Goal: Transaction & Acquisition: Purchase product/service

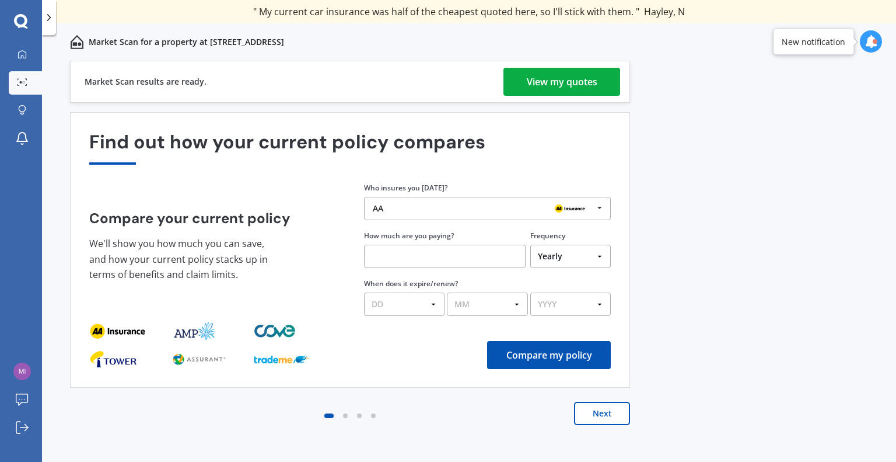
click at [382, 253] on input "text" at bounding box center [445, 256] width 162 height 23
type input "$1,986.32"
click at [395, 299] on select "DD 01 02 03 04 05 06 07 08 09 10 11 12 13 14 15 16 17 18 19 20 21 22 23 24 25 2…" at bounding box center [404, 303] width 81 height 23
select select "17"
click at [364, 292] on select "DD 01 02 03 04 05 06 07 08 09 10 11 12 13 14 15 16 17 18 19 20 21 22 23 24 25 2…" at bounding box center [404, 303] width 81 height 23
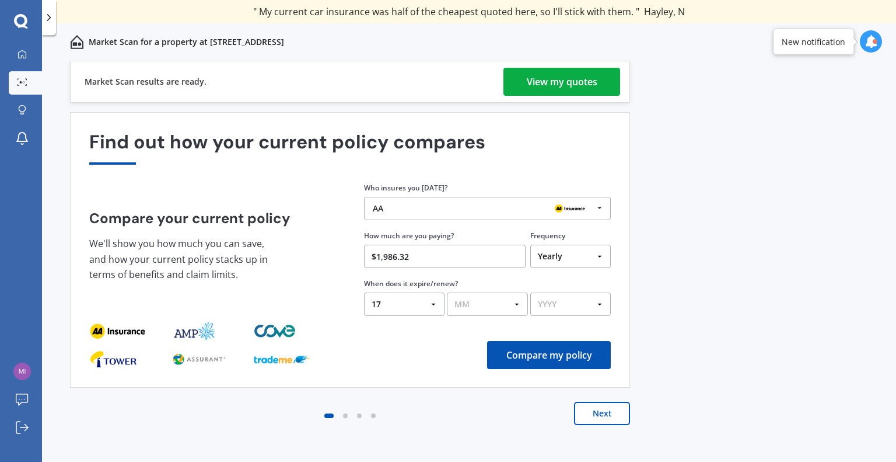
click at [516, 303] on select "MM 01 02 03 04 05 06 07 08 09 10 11 12" at bounding box center [487, 303] width 81 height 23
select select "11"
click at [447, 292] on select "MM 01 02 03 04 05 06 07 08 09 10 11 12" at bounding box center [487, 303] width 81 height 23
click at [600, 305] on select "YYYY 2026 2025 2024" at bounding box center [570, 303] width 81 height 23
select select "2025"
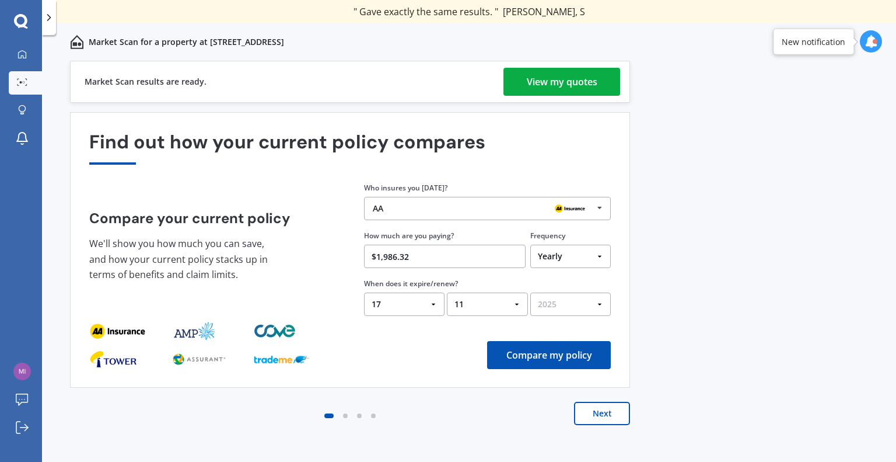
click at [530, 292] on select "YYYY 2026 2025 2024" at bounding box center [570, 303] width 81 height 23
click at [557, 355] on button "Compare my policy" at bounding box center [549, 355] width 124 height 28
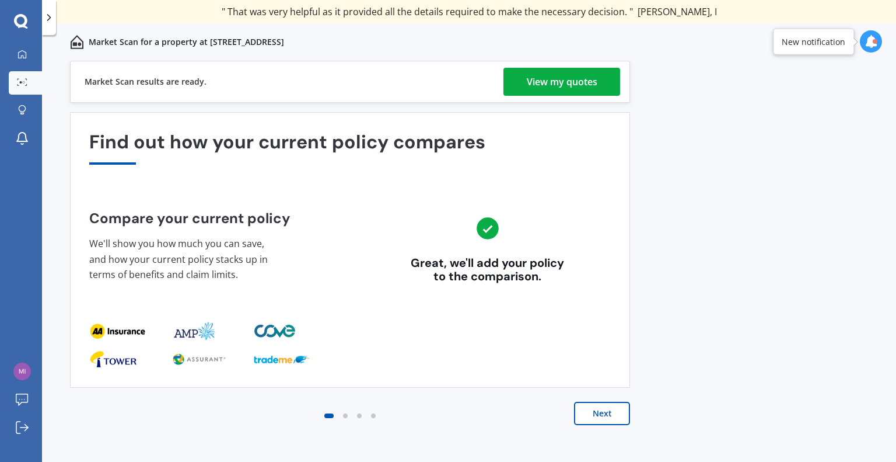
click at [603, 411] on button "Next" at bounding box center [602, 413] width 56 height 23
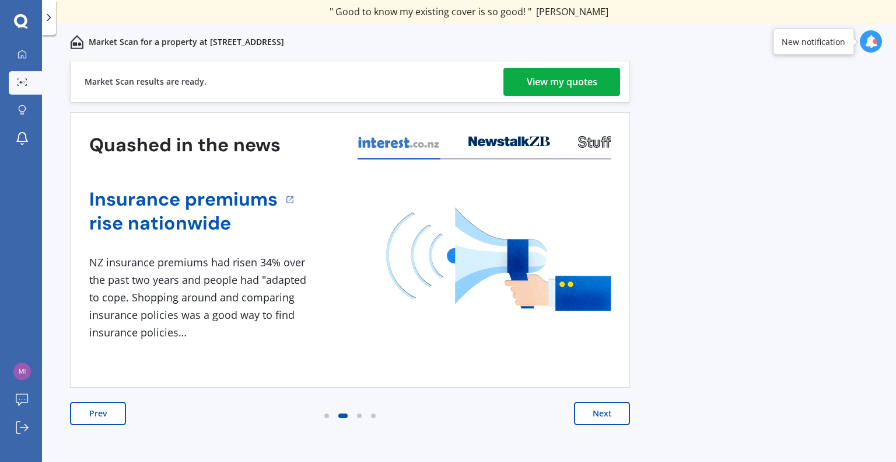
click at [601, 411] on button "Next" at bounding box center [602, 413] width 56 height 23
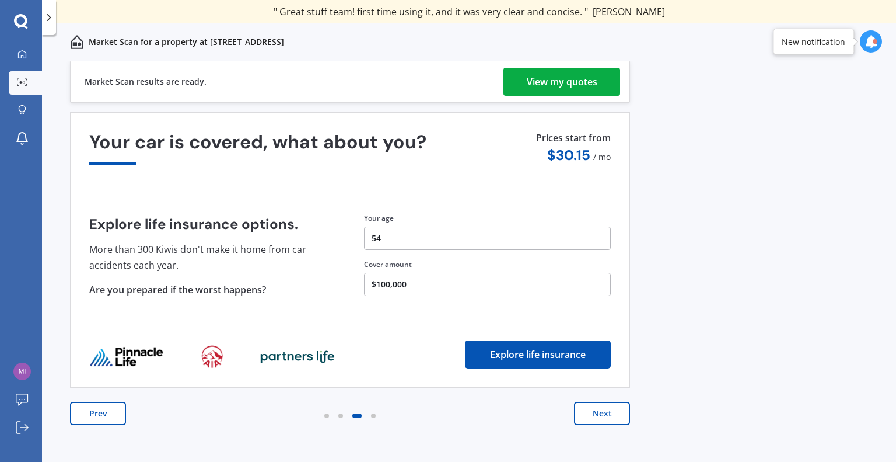
click at [602, 411] on button "Next" at bounding box center [602, 413] width 56 height 23
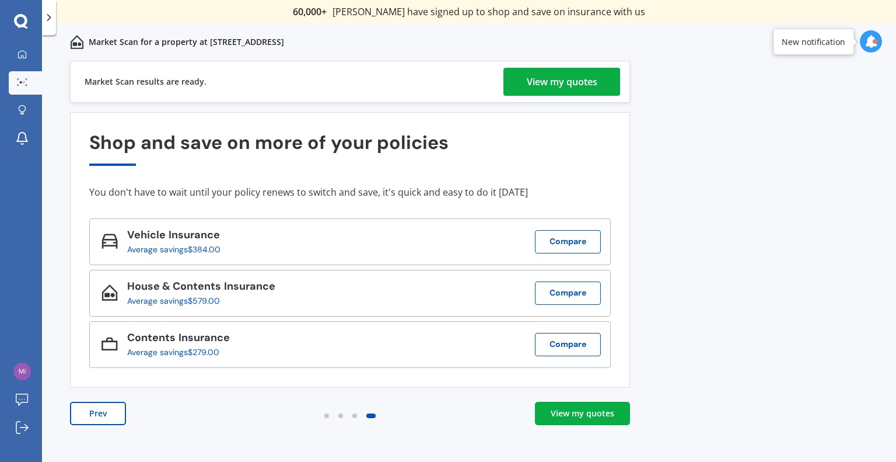
click at [577, 413] on div "View my quotes" at bounding box center [583, 413] width 64 height 12
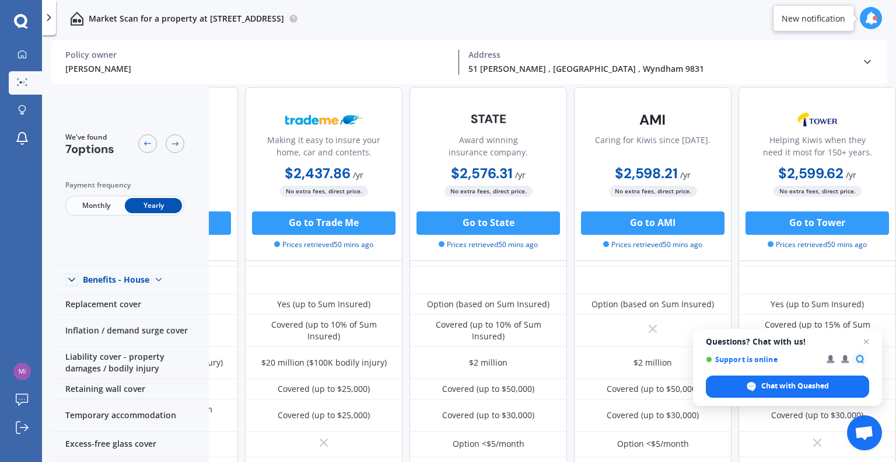
scroll to position [0, 458]
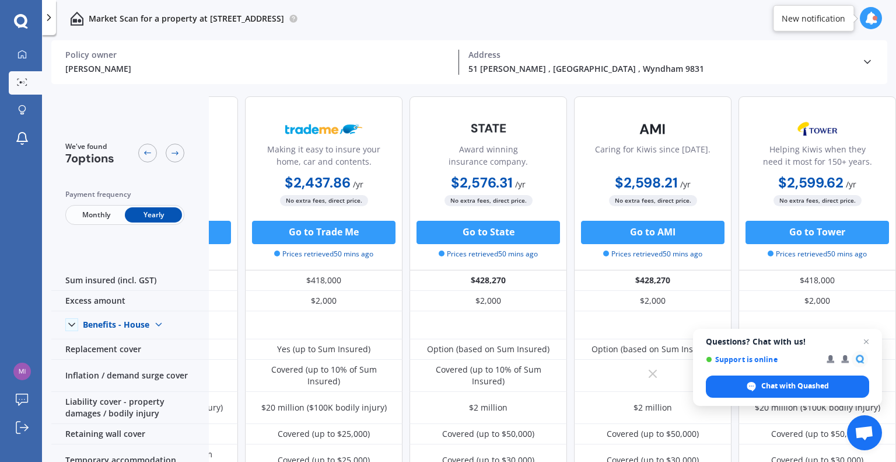
click at [870, 20] on icon at bounding box center [871, 18] width 13 height 13
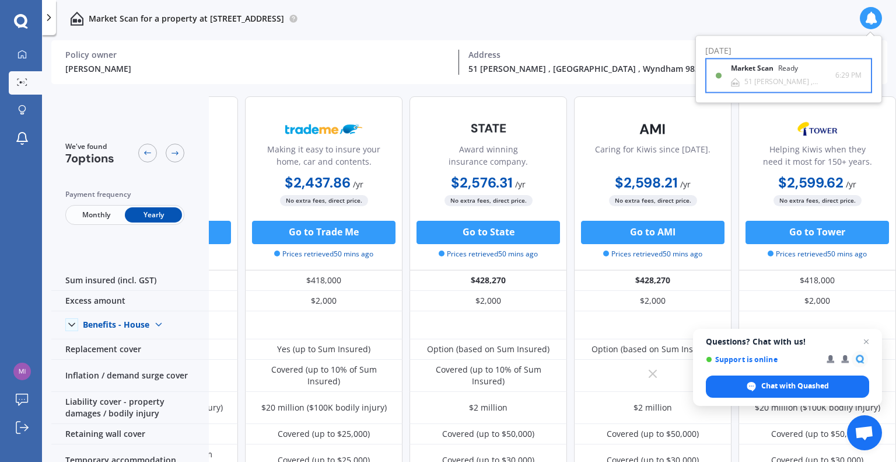
click at [765, 68] on b "Market Scan" at bounding box center [754, 69] width 47 height 8
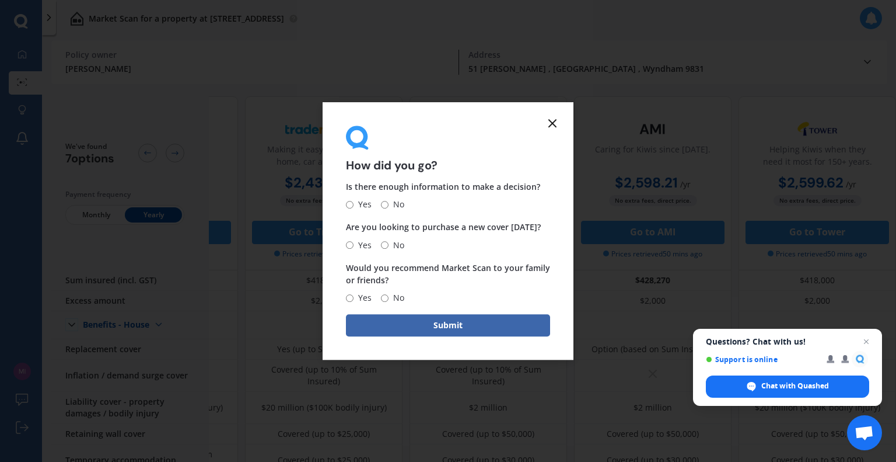
click at [354, 205] on span "Yes" at bounding box center [363, 205] width 18 height 14
click at [354, 205] on input "Yes" at bounding box center [350, 205] width 8 height 8
radio input "true"
click at [350, 246] on input "Yes" at bounding box center [350, 245] width 8 height 8
radio input "true"
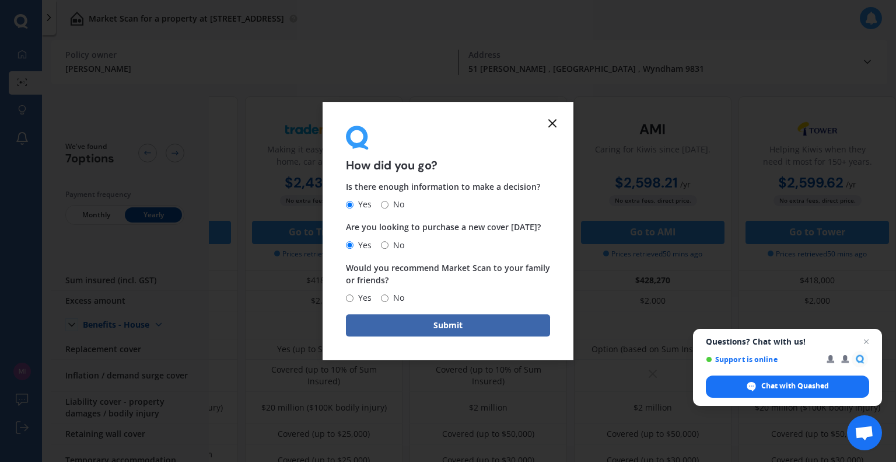
click at [350, 294] on input "Yes" at bounding box center [350, 298] width 8 height 8
radio input "true"
click at [392, 323] on button "Submit" at bounding box center [448, 325] width 204 height 22
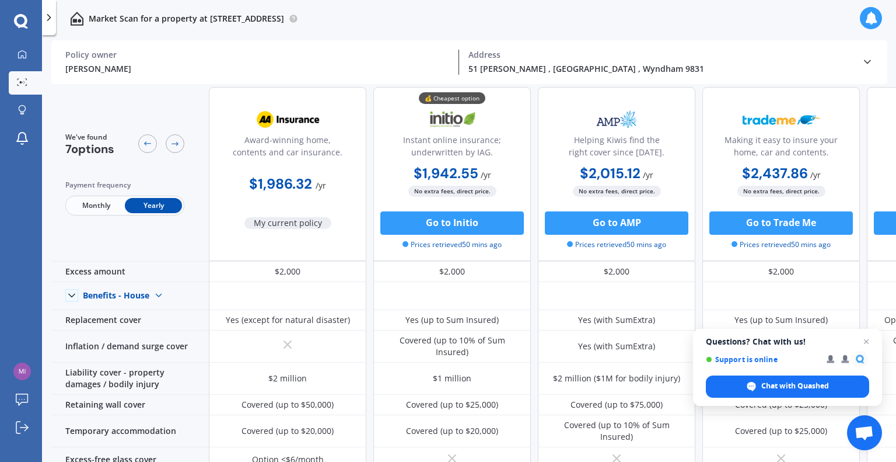
scroll to position [0, 0]
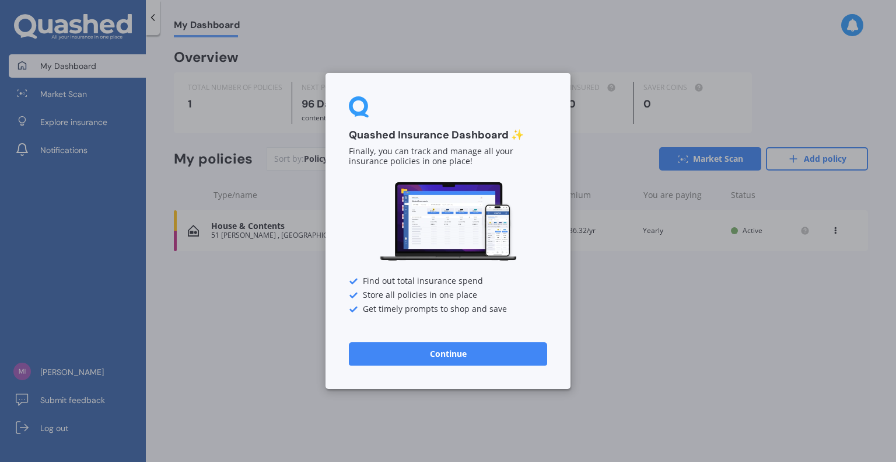
click at [467, 354] on button "Continue" at bounding box center [448, 353] width 198 height 23
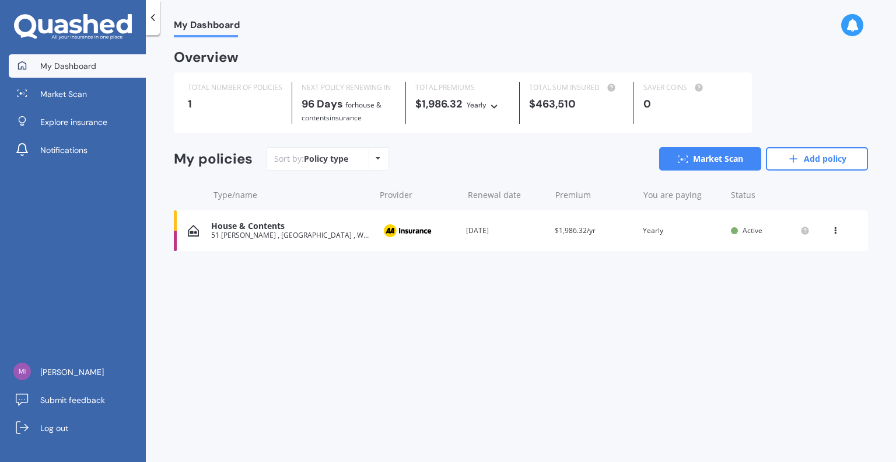
click at [376, 158] on icon at bounding box center [378, 158] width 5 height 7
click at [836, 231] on icon at bounding box center [836, 228] width 8 height 7
click at [836, 231] on div "View option" at bounding box center [810, 230] width 116 height 21
click at [836, 231] on icon at bounding box center [836, 228] width 8 height 7
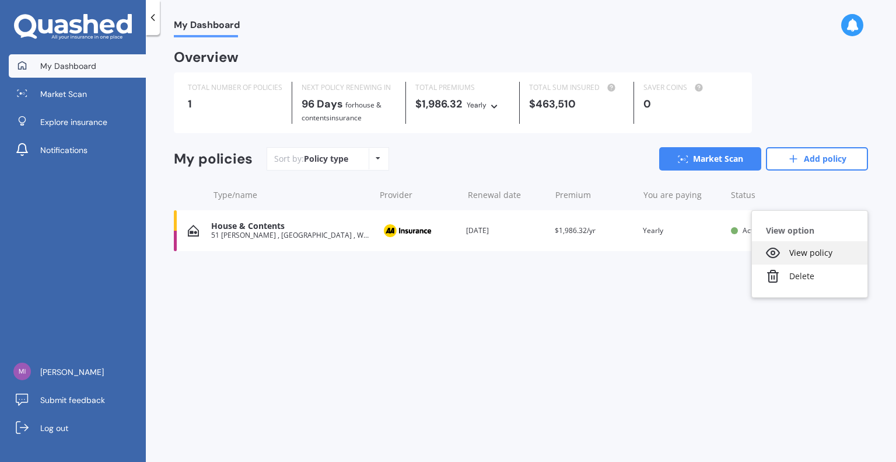
click at [819, 253] on div "View policy" at bounding box center [810, 252] width 116 height 23
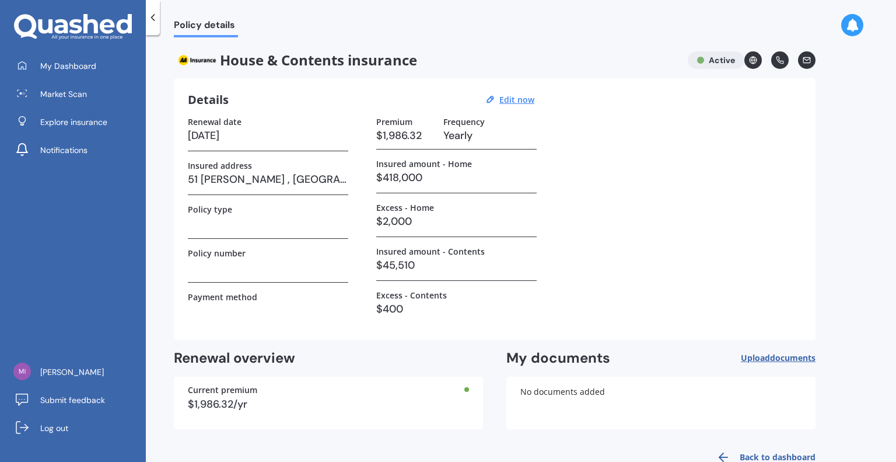
click at [152, 20] on icon at bounding box center [153, 18] width 12 height 12
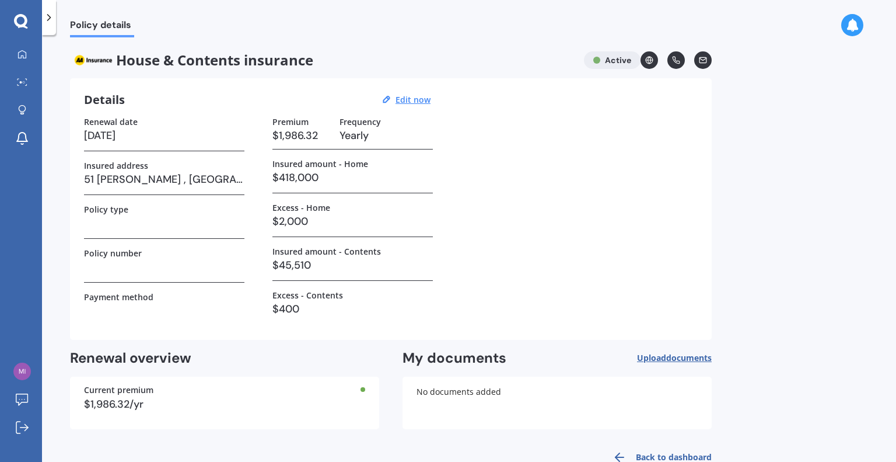
click at [658, 355] on span "Upload documents" at bounding box center [674, 357] width 75 height 9
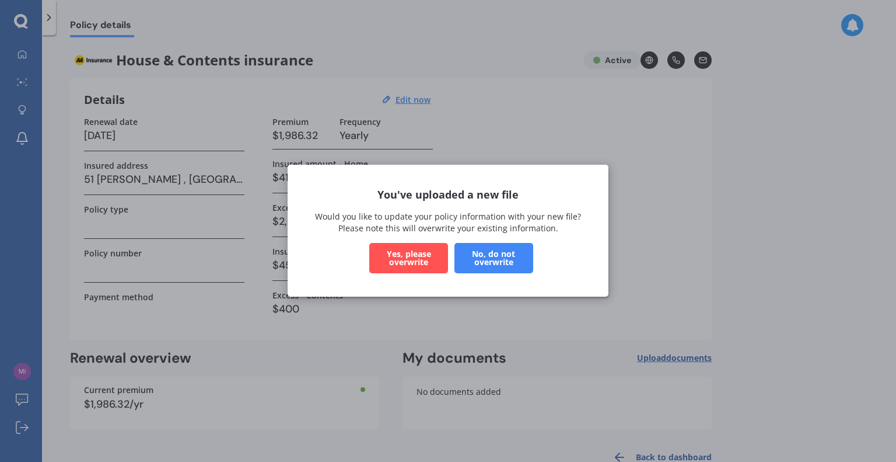
click at [406, 259] on button "Yes, please overwrite" at bounding box center [408, 258] width 79 height 30
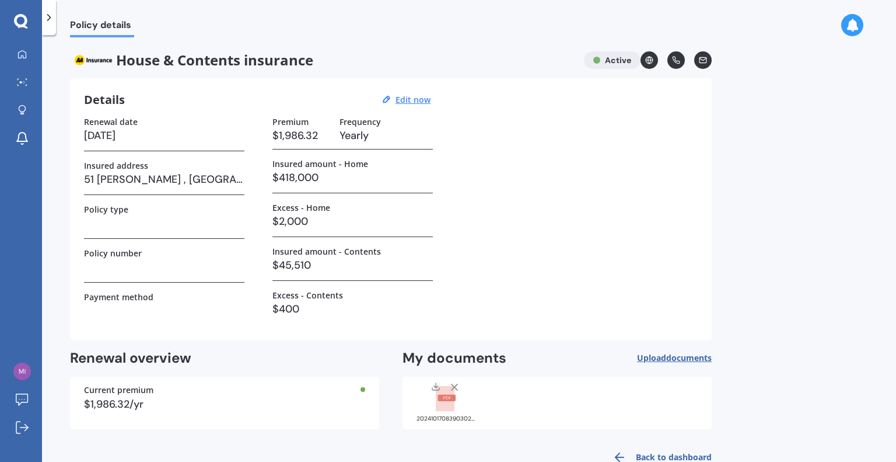
scroll to position [29, 0]
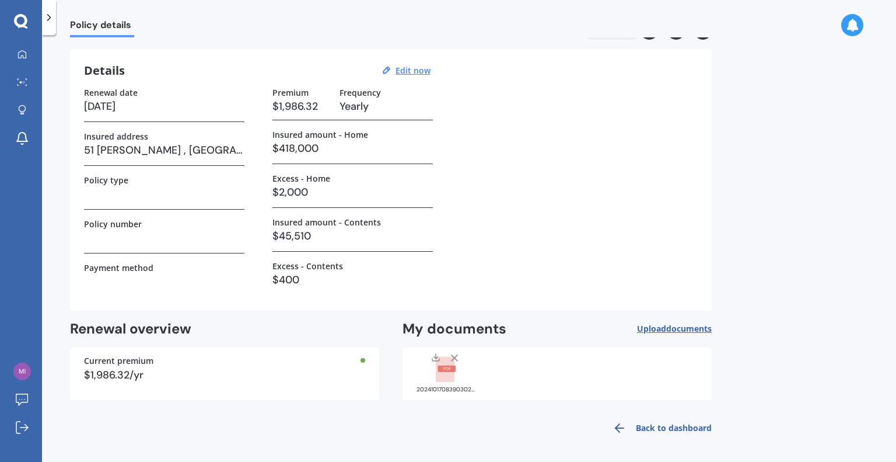
click at [687, 430] on link "Back to dashboard" at bounding box center [659, 428] width 106 height 28
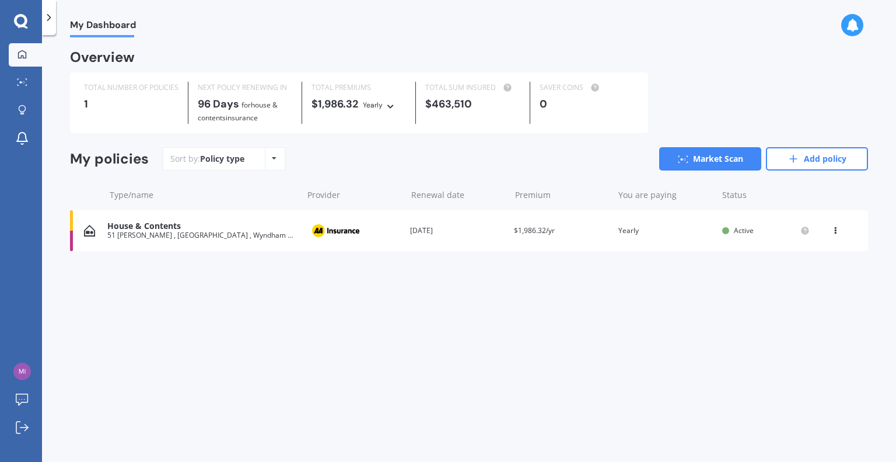
scroll to position [0, 0]
click at [716, 160] on link "Market Scan" at bounding box center [710, 158] width 102 height 23
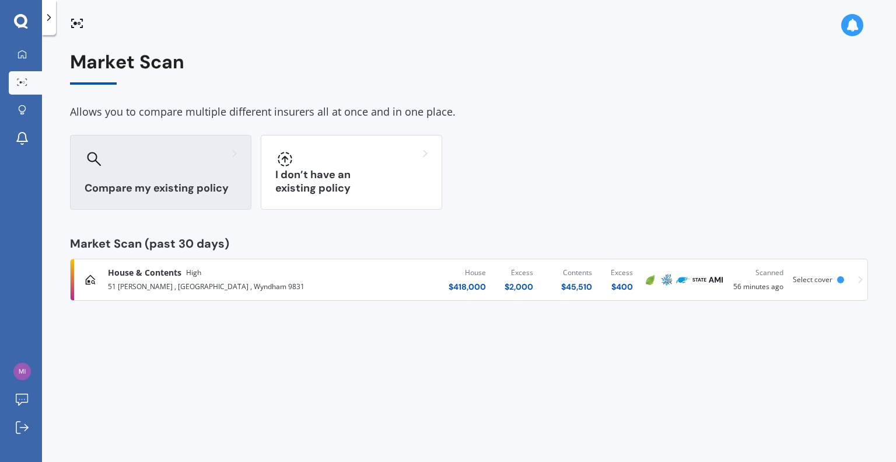
click at [141, 190] on h3 "Compare my existing policy" at bounding box center [161, 188] width 152 height 13
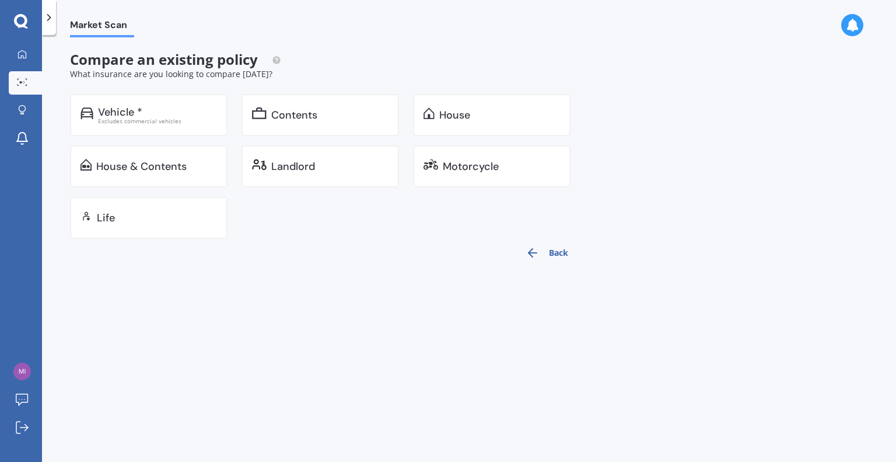
click at [557, 252] on button "Back" at bounding box center [547, 253] width 57 height 28
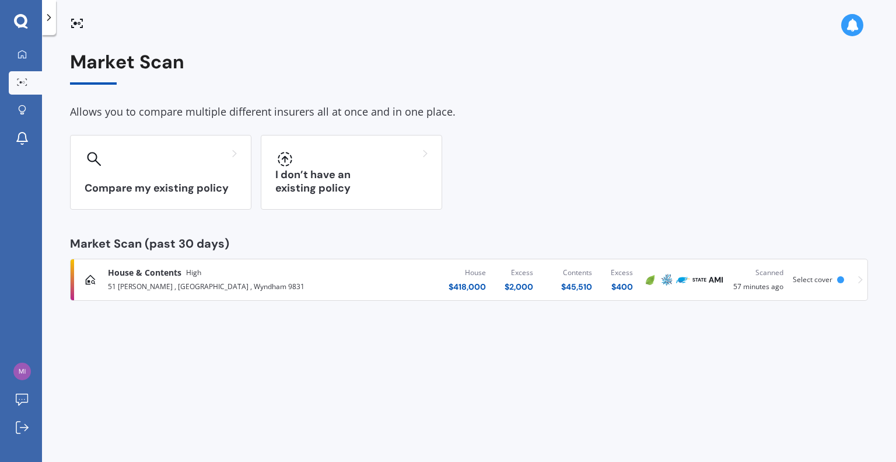
click at [842, 277] on div at bounding box center [840, 279] width 7 height 7
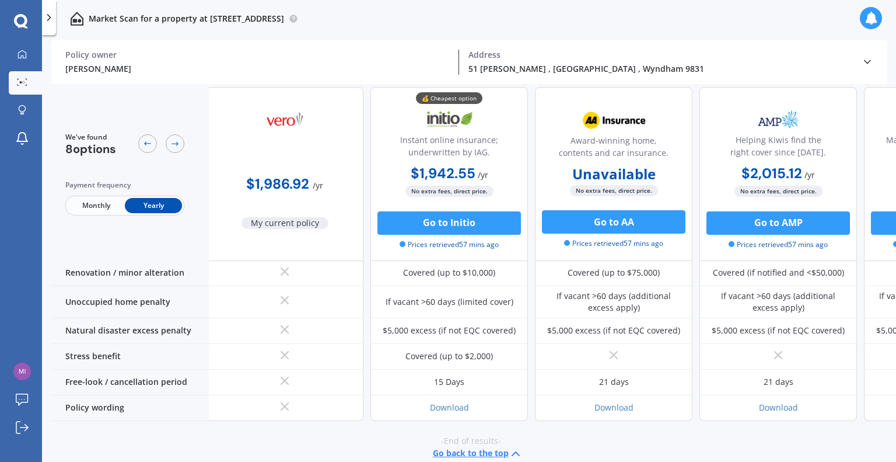
scroll to position [573, 0]
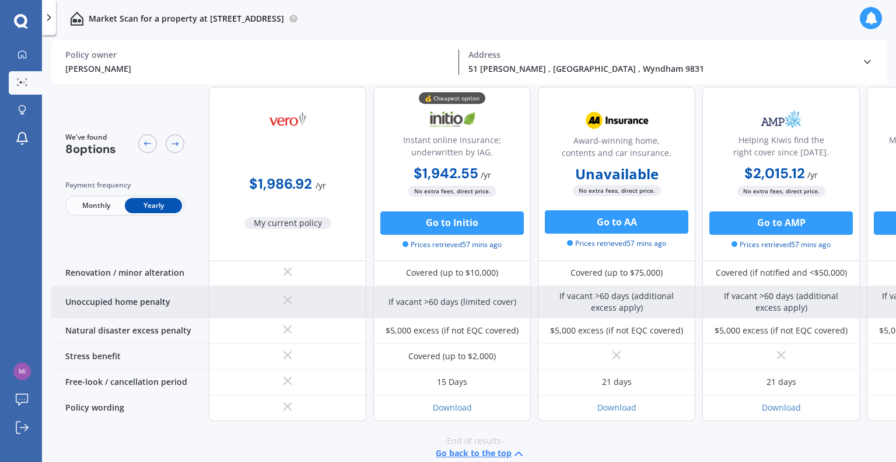
click at [184, 288] on div "Unoccupied home penalty" at bounding box center [130, 302] width 158 height 32
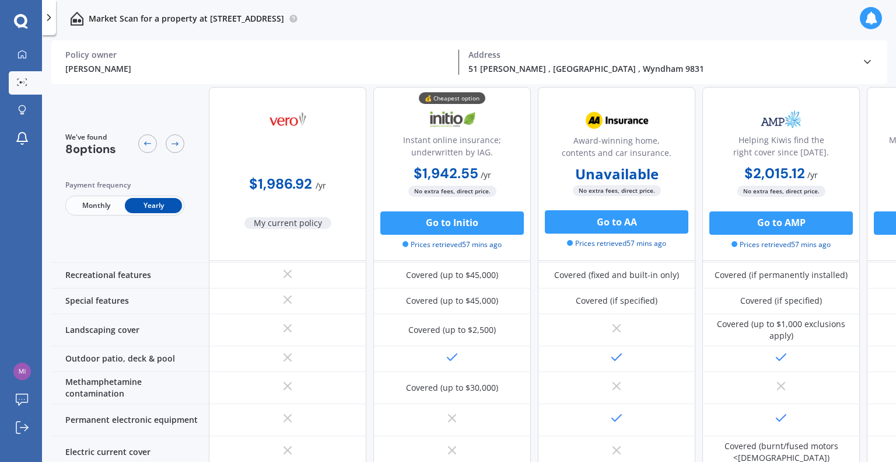
scroll to position [0, 0]
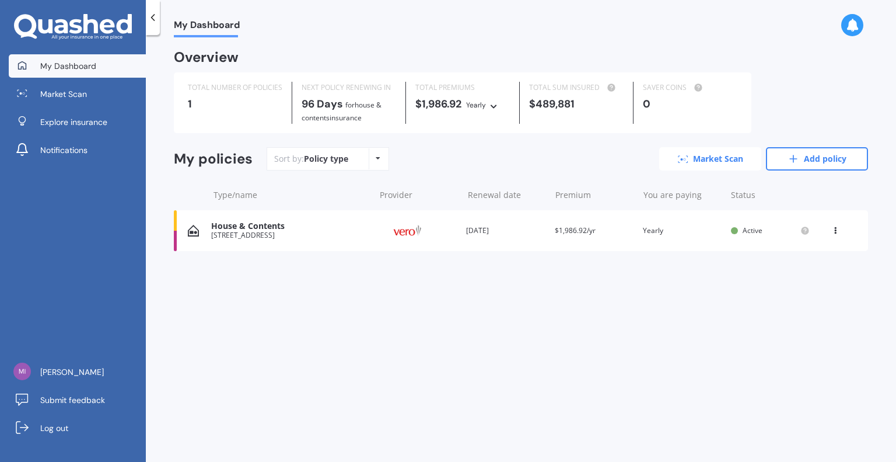
click at [712, 160] on link "Market Scan" at bounding box center [710, 158] width 102 height 23
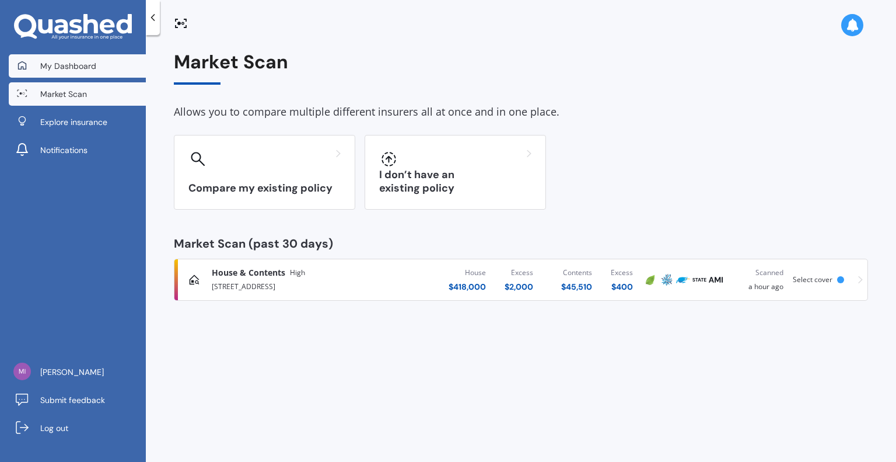
click at [99, 67] on link "My Dashboard" at bounding box center [77, 65] width 137 height 23
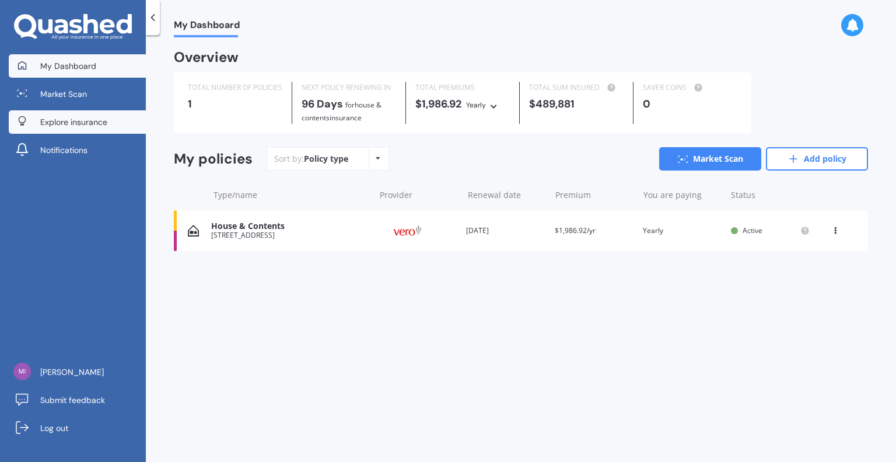
click at [93, 121] on span "Explore insurance" at bounding box center [73, 122] width 67 height 12
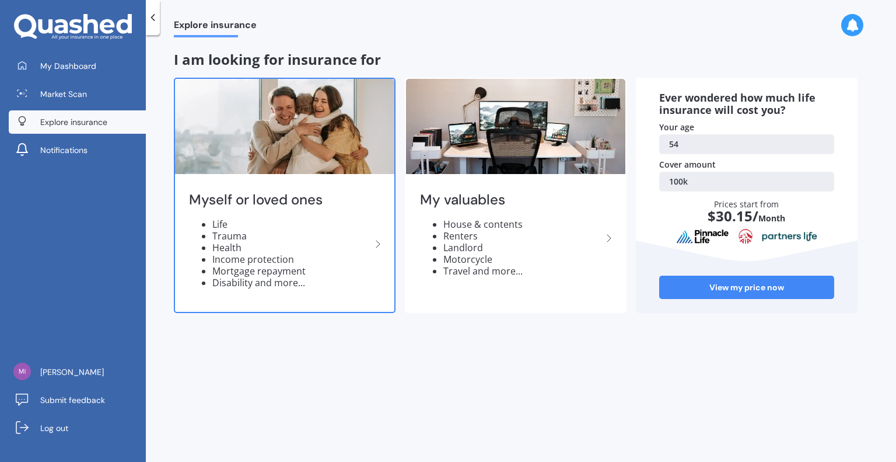
click at [379, 245] on icon at bounding box center [378, 244] width 14 height 14
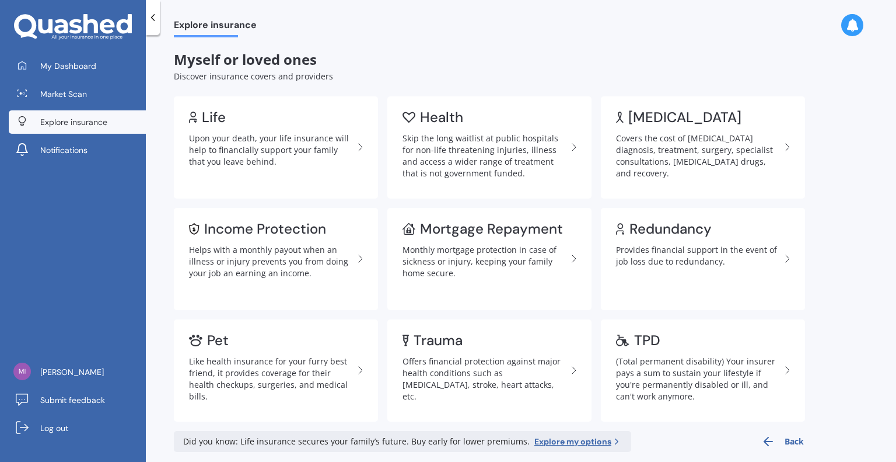
click at [121, 124] on link "Explore insurance" at bounding box center [77, 121] width 137 height 23
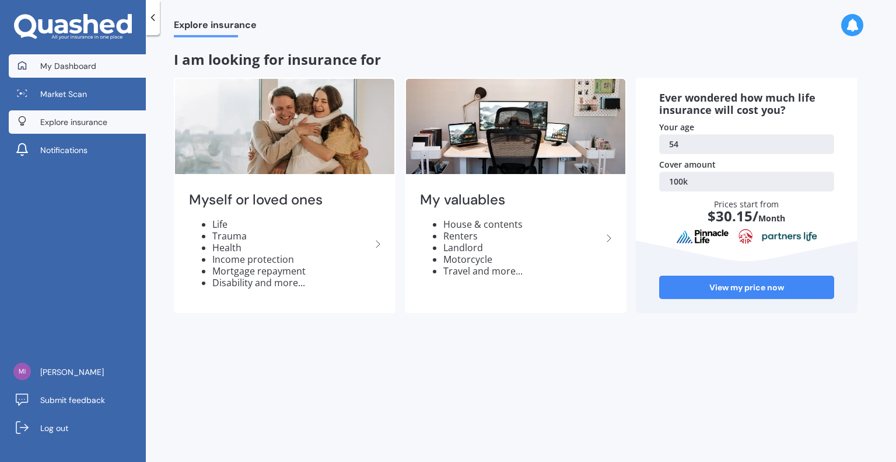
click at [88, 66] on span "My Dashboard" at bounding box center [68, 66] width 56 height 12
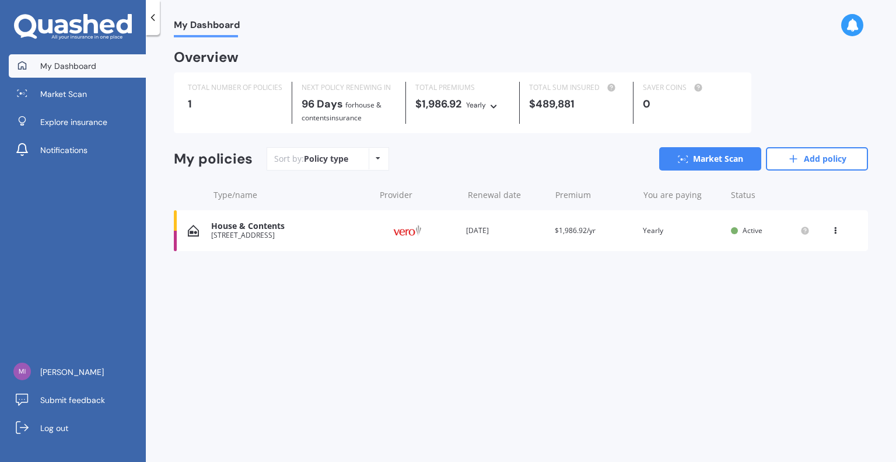
click at [89, 67] on span "My Dashboard" at bounding box center [68, 66] width 56 height 12
click at [155, 24] on div at bounding box center [153, 17] width 14 height 35
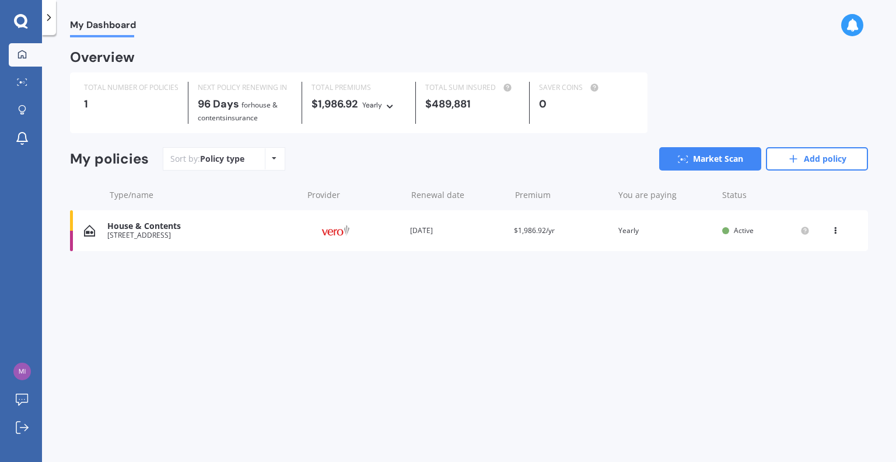
click at [51, 23] on icon at bounding box center [49, 18] width 12 height 12
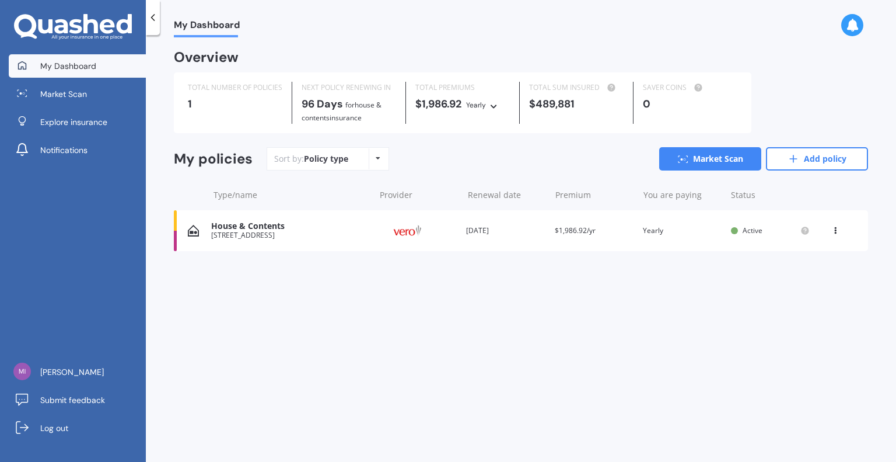
click at [380, 156] on div "Policy type Alphabetical Date added Renewing next" at bounding box center [378, 158] width 18 height 21
click at [379, 156] on div "Policy type Alphabetical Date added Renewing next" at bounding box center [378, 158] width 18 height 21
click at [835, 232] on icon at bounding box center [836, 228] width 8 height 7
click at [818, 275] on div "Delete" at bounding box center [810, 275] width 116 height 23
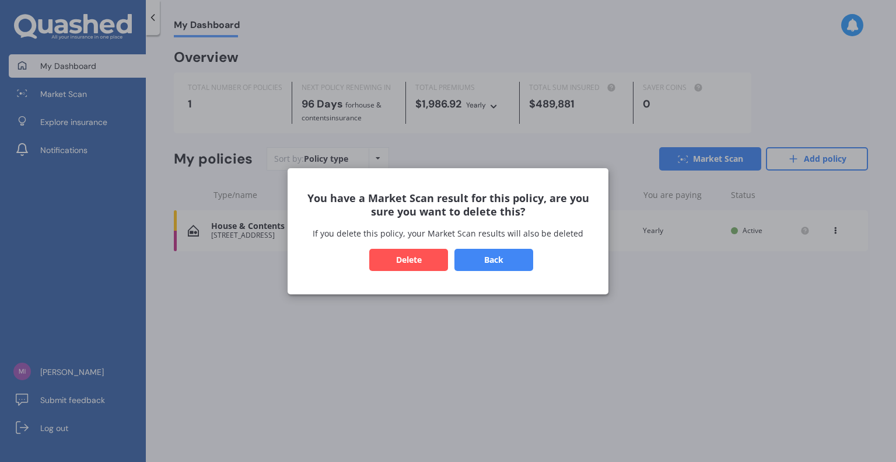
click at [413, 255] on button "Delete" at bounding box center [408, 259] width 79 height 22
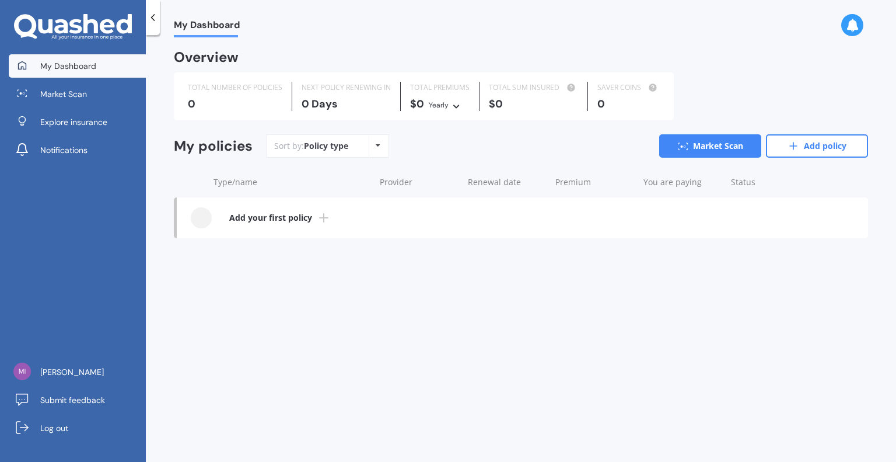
click at [296, 217] on b "Add your first policy" at bounding box center [270, 218] width 83 height 12
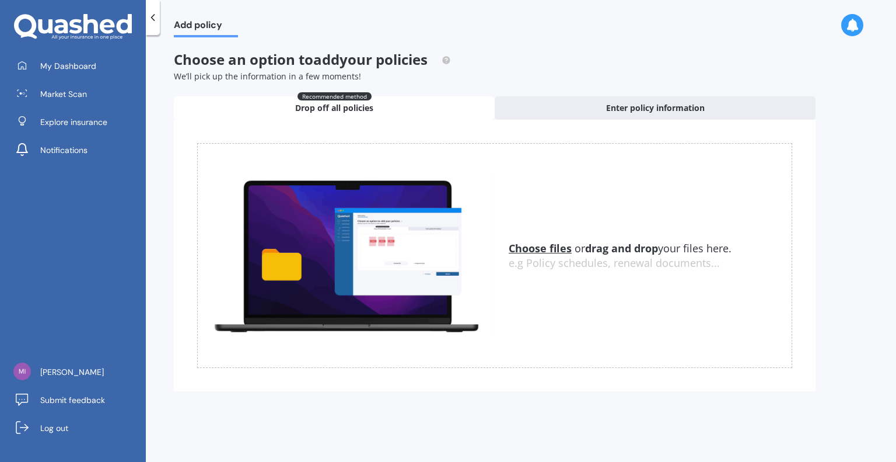
click at [556, 247] on u "Choose files" at bounding box center [540, 248] width 63 height 14
click at [537, 247] on u "Choose files" at bounding box center [540, 248] width 63 height 14
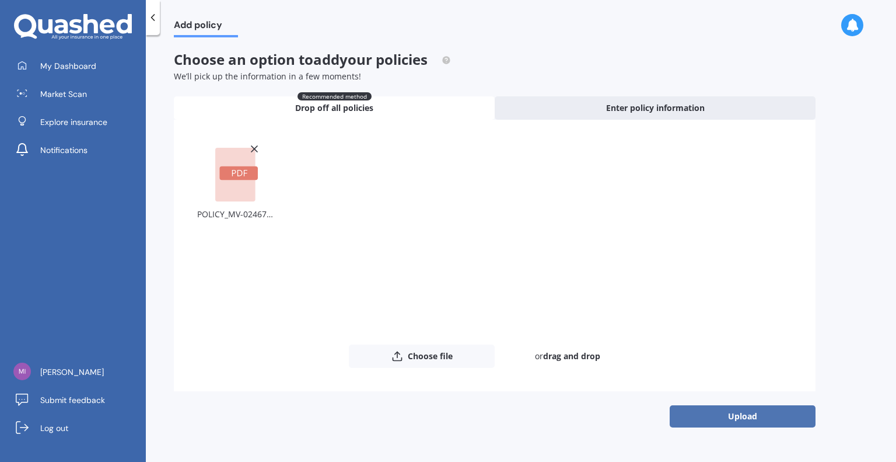
click at [698, 418] on button "Upload" at bounding box center [743, 416] width 146 height 22
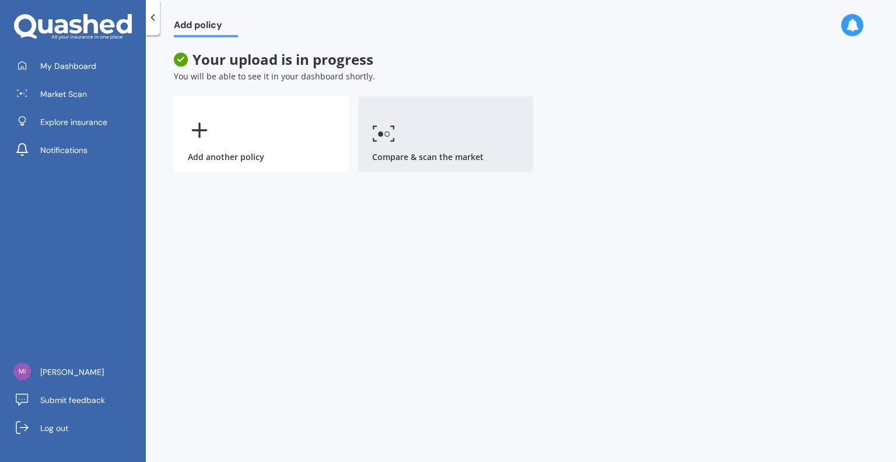
click at [413, 156] on link "Compare & scan the market" at bounding box center [445, 134] width 175 height 76
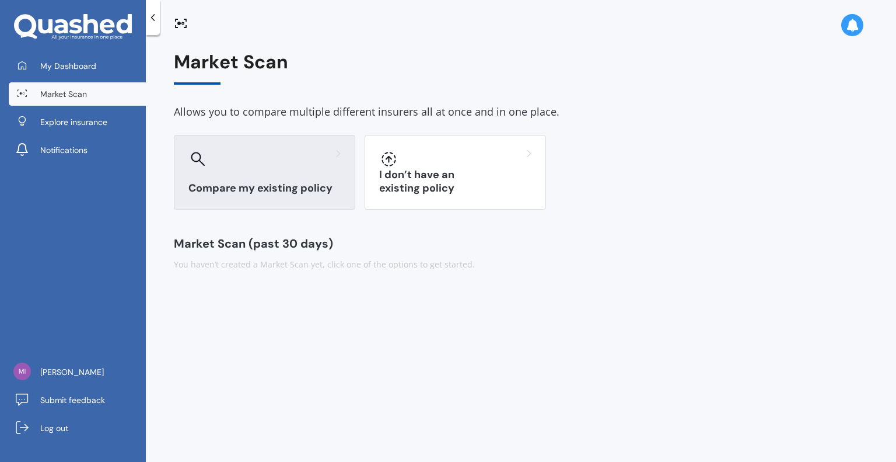
click at [305, 189] on h3 "Compare my existing policy" at bounding box center [265, 188] width 152 height 13
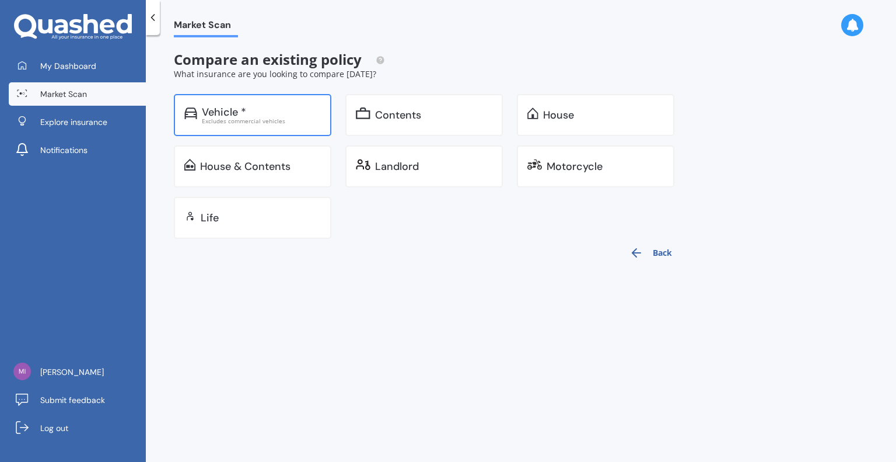
click at [257, 110] on div "Vehicle *" at bounding box center [261, 112] width 119 height 12
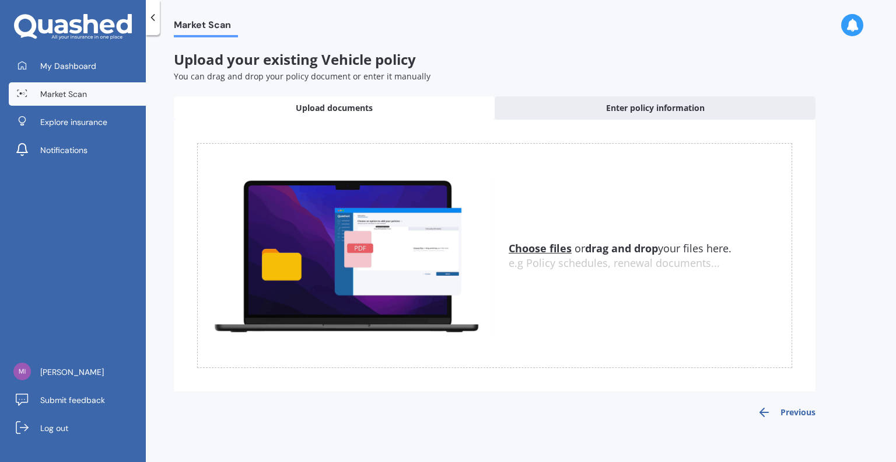
click at [529, 244] on u "Choose files" at bounding box center [540, 248] width 63 height 14
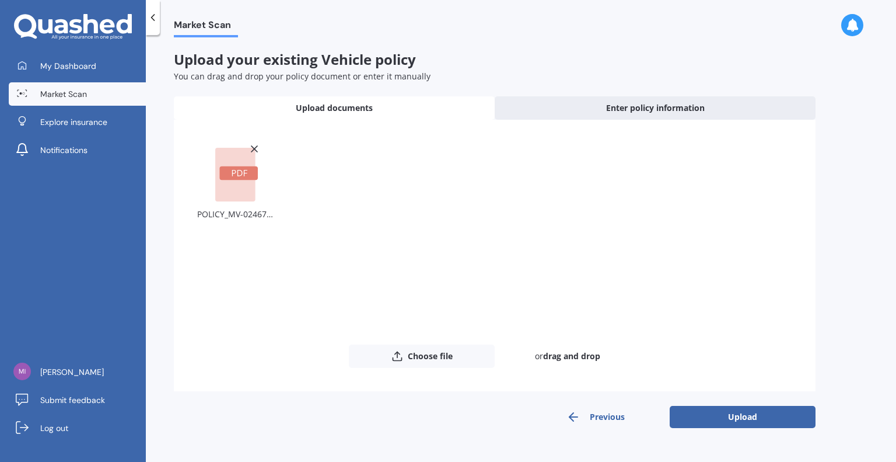
click at [714, 410] on button "Upload" at bounding box center [743, 417] width 146 height 22
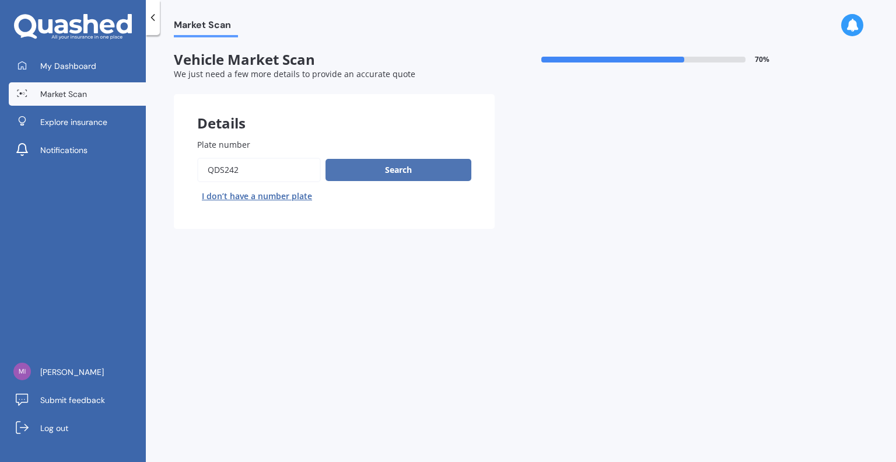
click at [378, 168] on button "Search" at bounding box center [399, 170] width 146 height 22
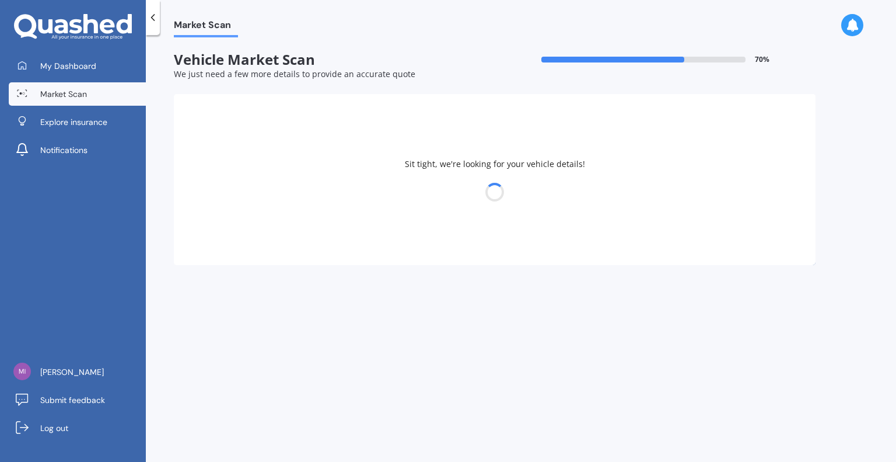
select select "TOYOTA"
select select "AQUA"
select select "18"
select select "01"
select select "1971"
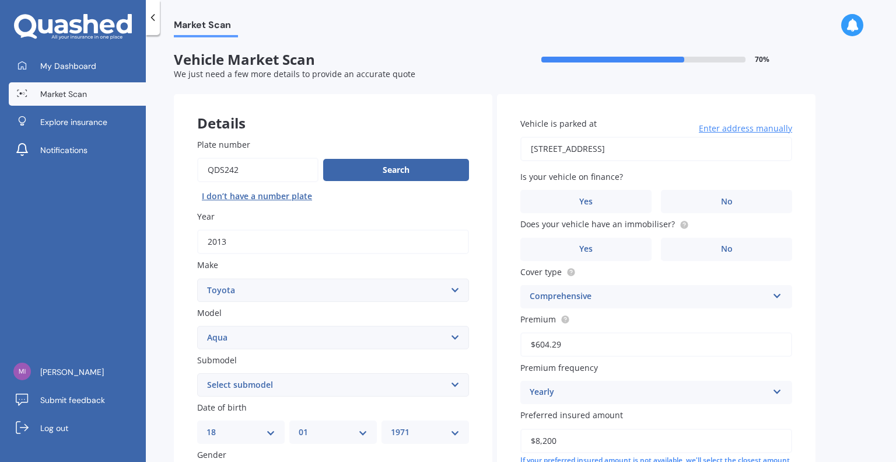
scroll to position [225, 0]
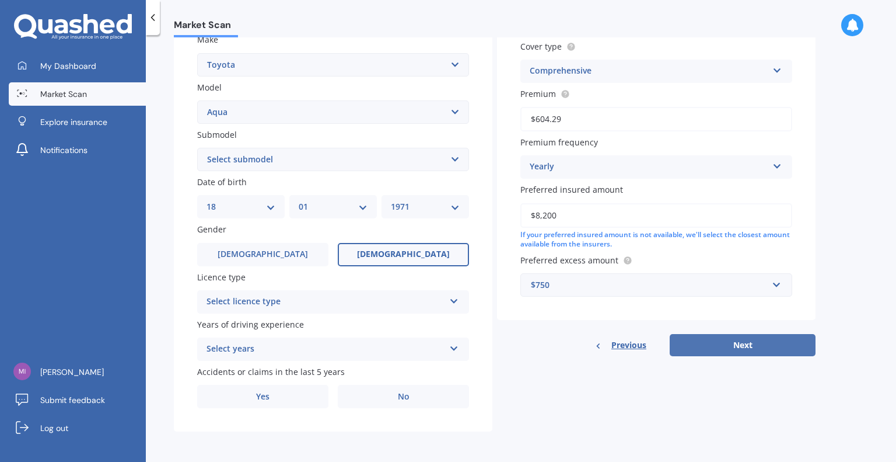
click at [696, 345] on button "Next" at bounding box center [743, 345] width 146 height 22
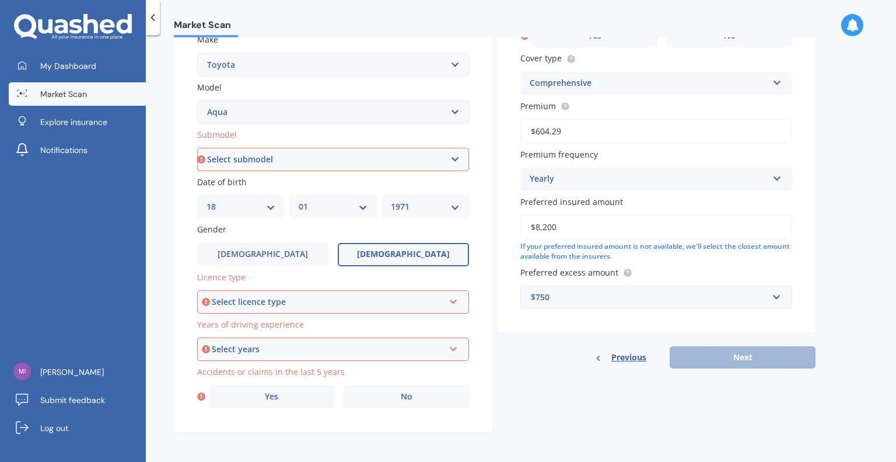
click at [458, 302] on icon at bounding box center [454, 299] width 10 height 8
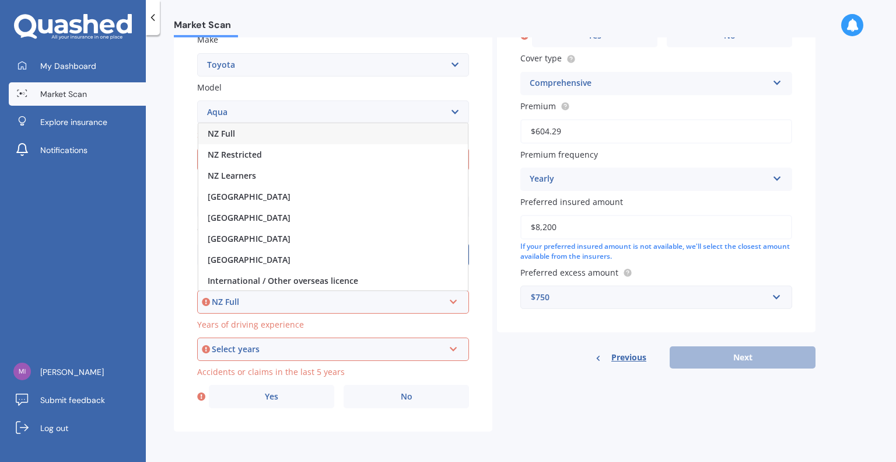
click at [250, 135] on div "NZ Full" at bounding box center [333, 133] width 270 height 21
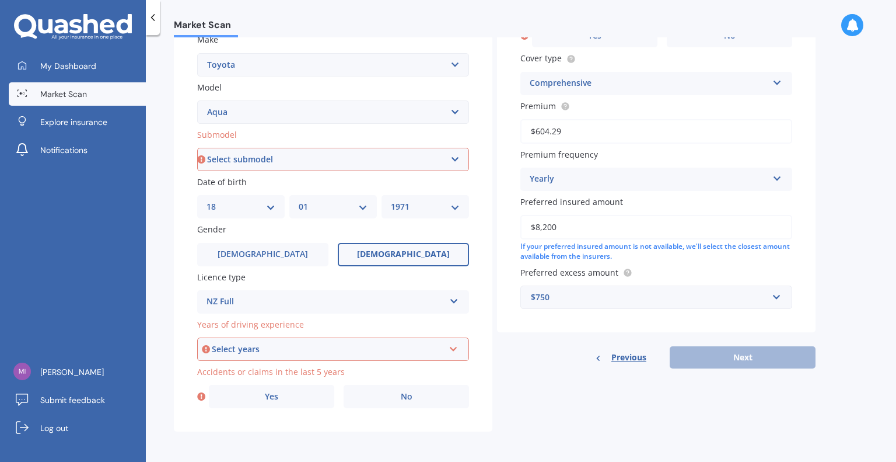
click at [453, 350] on icon at bounding box center [454, 347] width 10 height 8
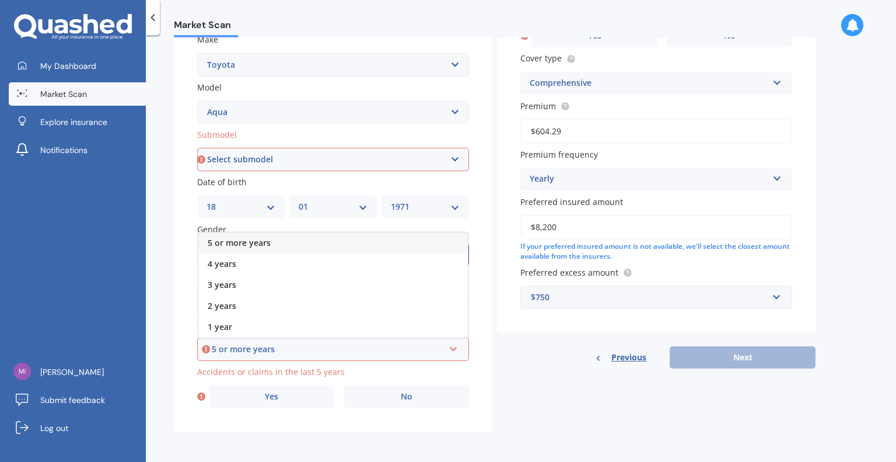
click at [245, 242] on span "5 or more years" at bounding box center [239, 242] width 63 height 11
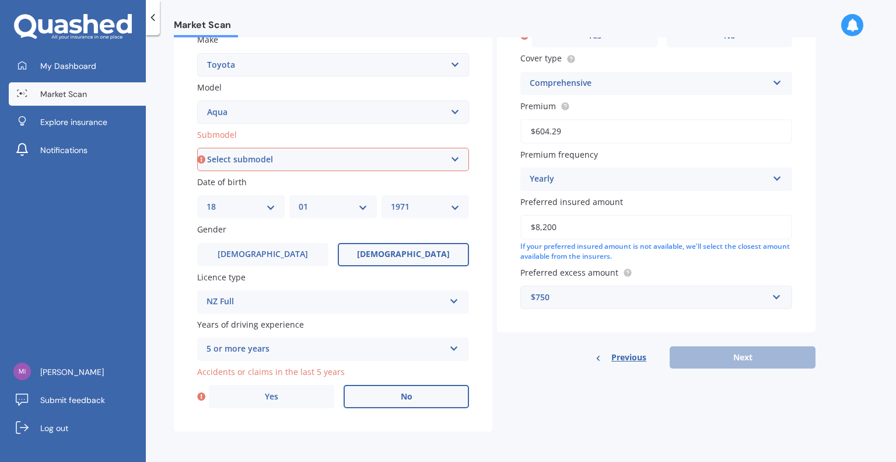
click at [386, 396] on label "No" at bounding box center [406, 396] width 125 height 23
click at [0, 0] on input "No" at bounding box center [0, 0] width 0 height 0
click at [458, 156] on select "Select submodel Hatchback Hybrid" at bounding box center [333, 159] width 272 height 23
select select "HATCHBACK"
click at [197, 171] on select "Select submodel Hatchback Hybrid" at bounding box center [333, 159] width 272 height 23
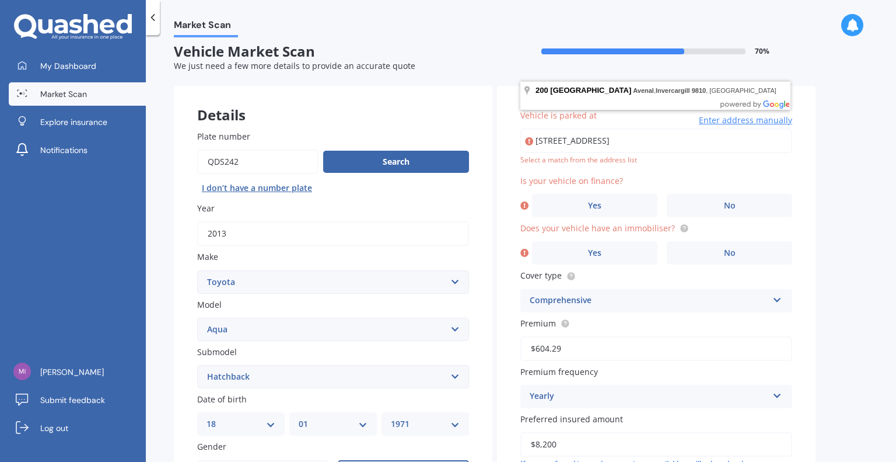
scroll to position [7, 0]
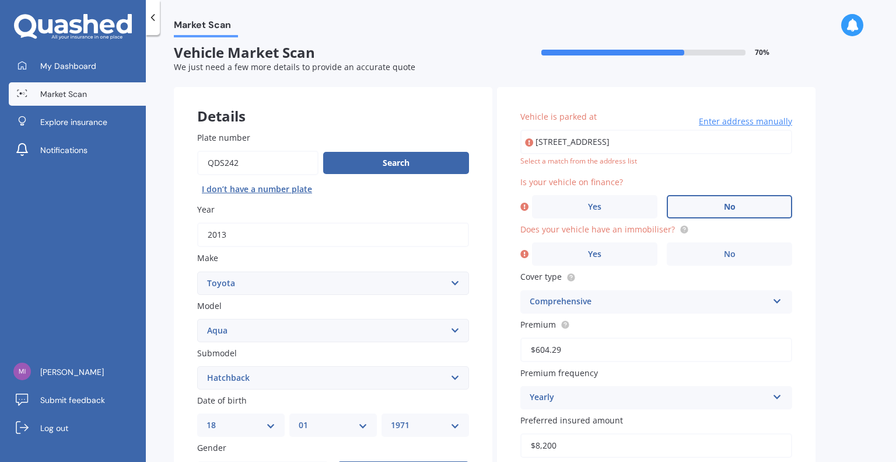
click at [719, 211] on label "No" at bounding box center [729, 206] width 125 height 23
click at [0, 0] on input "No" at bounding box center [0, 0] width 0 height 0
click at [623, 255] on label "Yes" at bounding box center [594, 253] width 125 height 23
click at [0, 0] on input "Yes" at bounding box center [0, 0] width 0 height 0
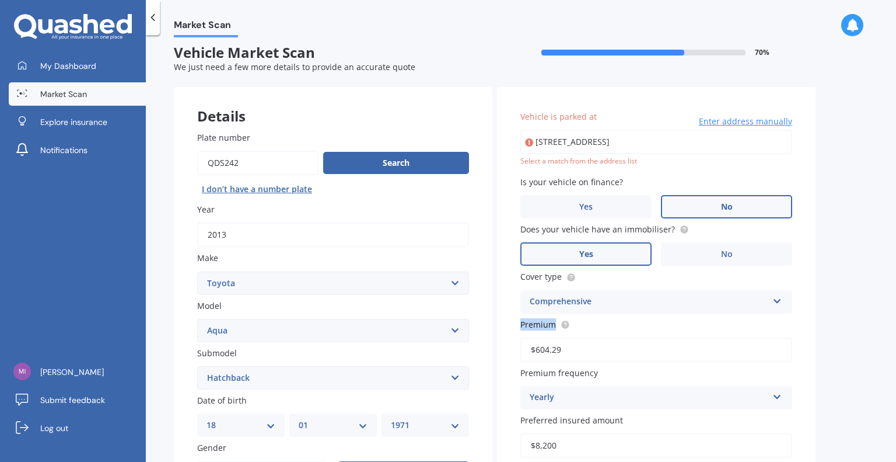
drag, startPoint x: 896, startPoint y: 298, endPoint x: 894, endPoint y: 350, distance: 51.4
click at [894, 350] on div "Market Scan Vehicle Market Scan 70 % We just need a few more details to provide…" at bounding box center [521, 250] width 751 height 427
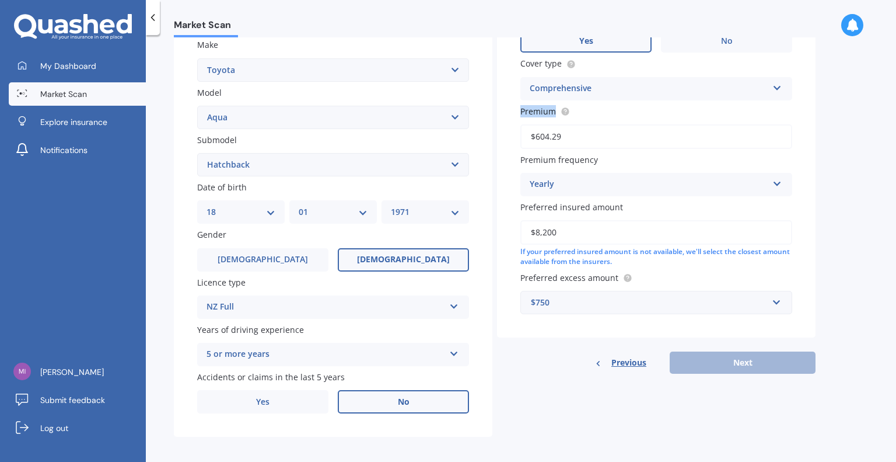
scroll to position [225, 0]
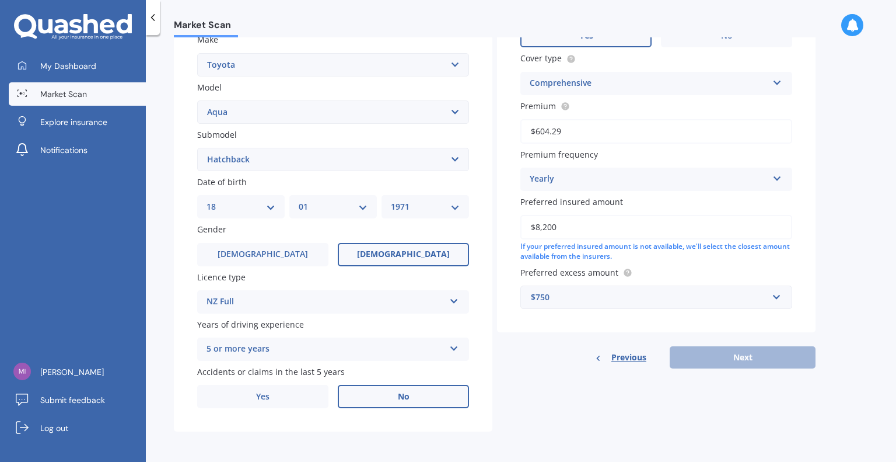
click at [594, 82] on div "Comprehensive" at bounding box center [649, 83] width 238 height 14
click at [588, 105] on span "Comprehensive" at bounding box center [561, 105] width 62 height 11
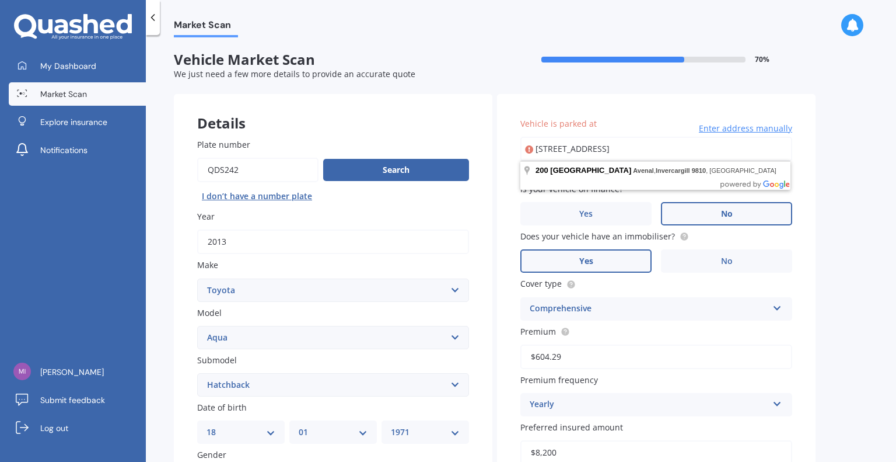
click at [591, 150] on input "[STREET_ADDRESS]" at bounding box center [657, 149] width 272 height 25
type input "[STREET_ADDRESS]"
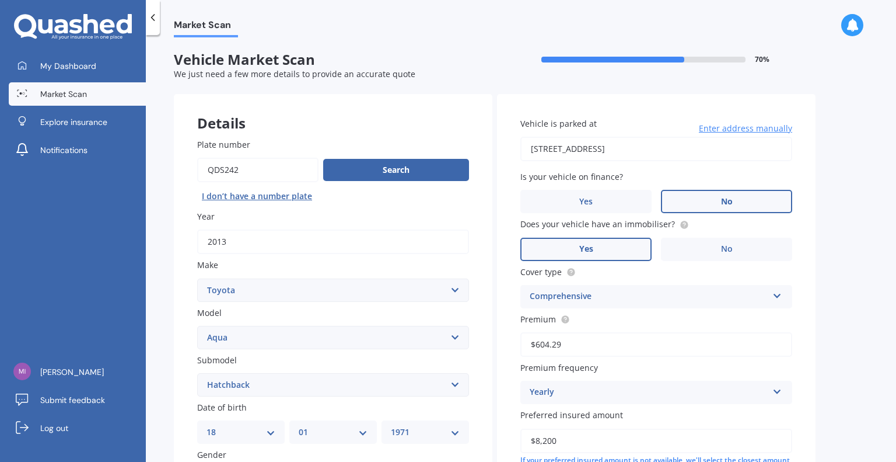
click at [714, 201] on label "No" at bounding box center [726, 201] width 131 height 23
click at [0, 0] on input "No" at bounding box center [0, 0] width 0 height 0
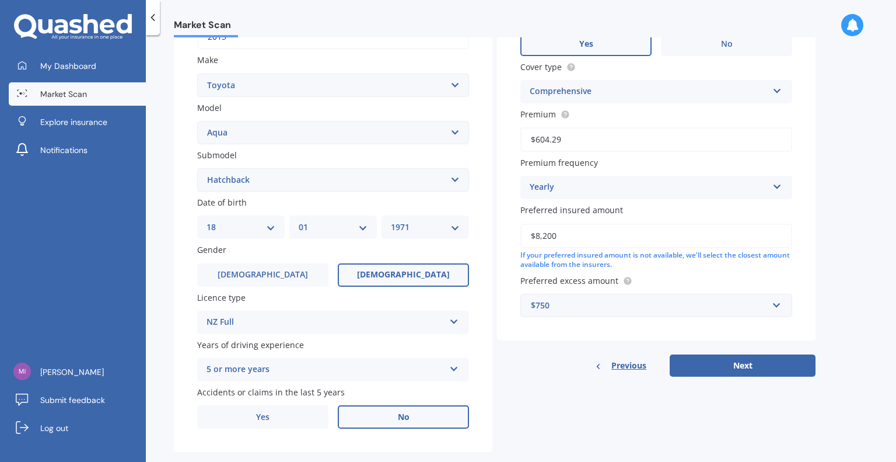
scroll to position [205, 0]
click at [763, 368] on button "Next" at bounding box center [743, 365] width 146 height 22
select select "18"
select select "01"
select select "1971"
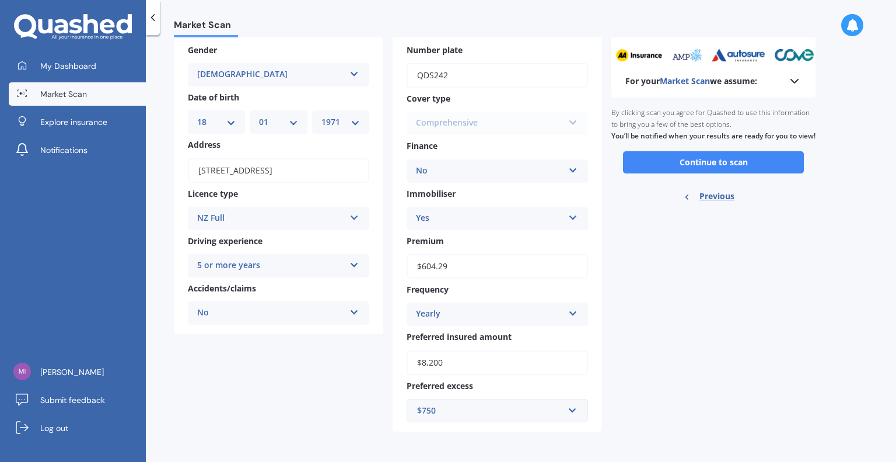
scroll to position [0, 0]
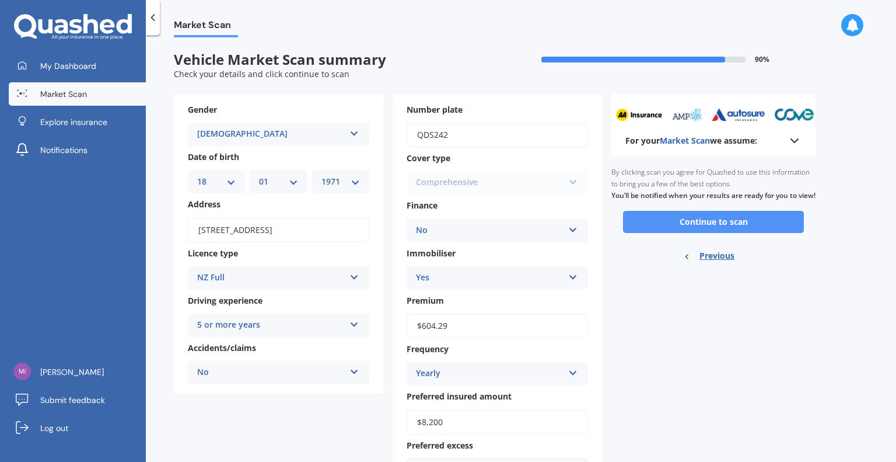
click at [698, 233] on button "Continue to scan" at bounding box center [713, 222] width 181 height 22
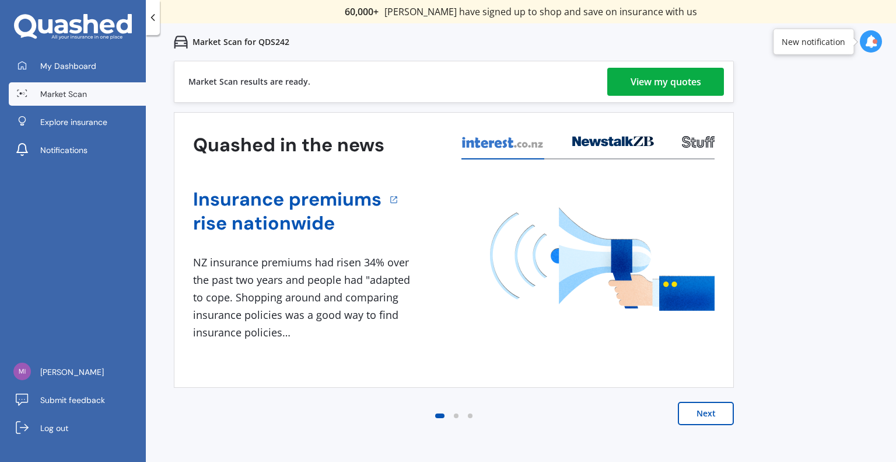
click at [685, 84] on div "View my quotes" at bounding box center [666, 82] width 71 height 28
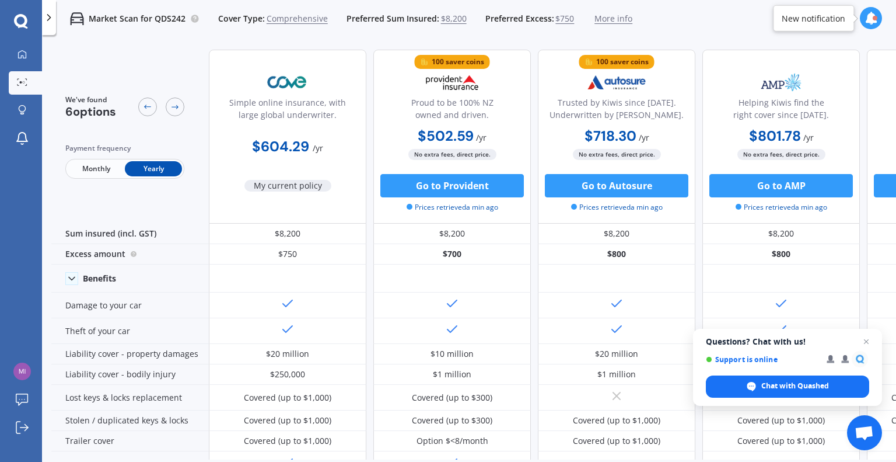
click at [871, 23] on icon at bounding box center [871, 18] width 13 height 13
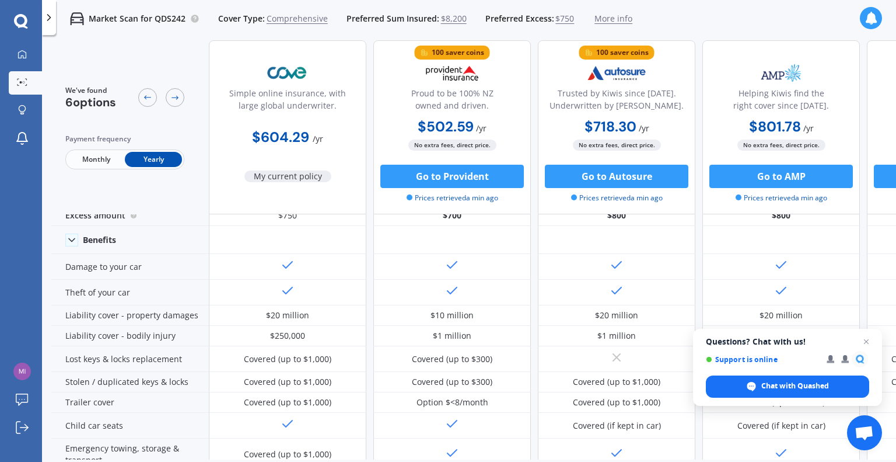
scroll to position [39, 16]
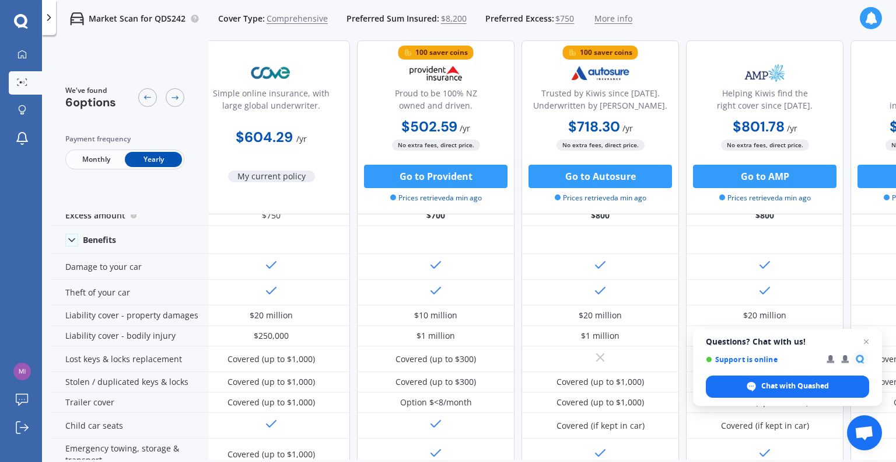
drag, startPoint x: 888, startPoint y: 114, endPoint x: 877, endPoint y: 75, distance: 40.1
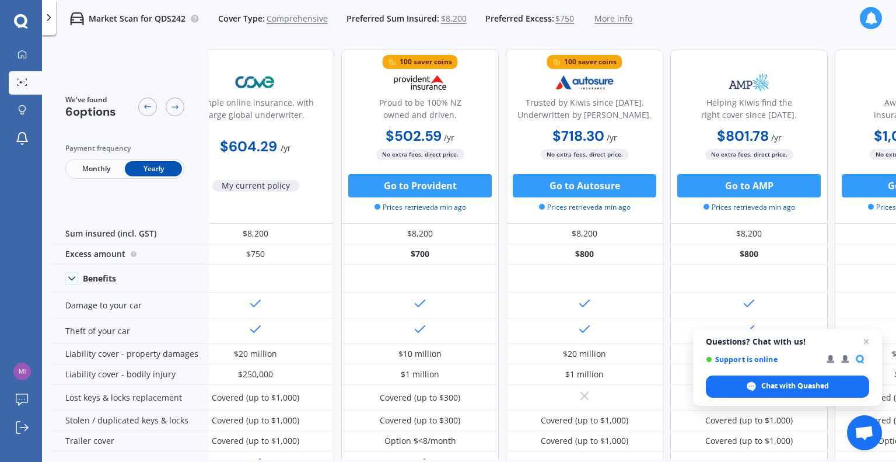
scroll to position [0, 0]
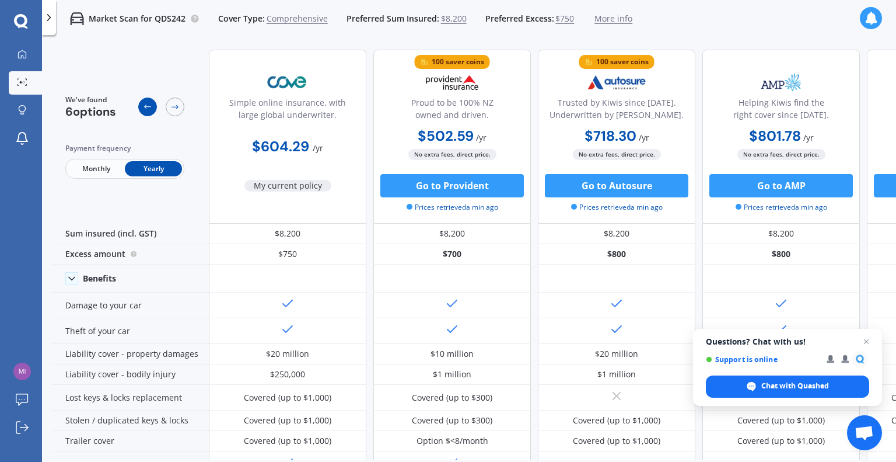
click at [149, 106] on icon at bounding box center [147, 106] width 9 height 9
click at [176, 110] on icon at bounding box center [174, 106] width 9 height 9
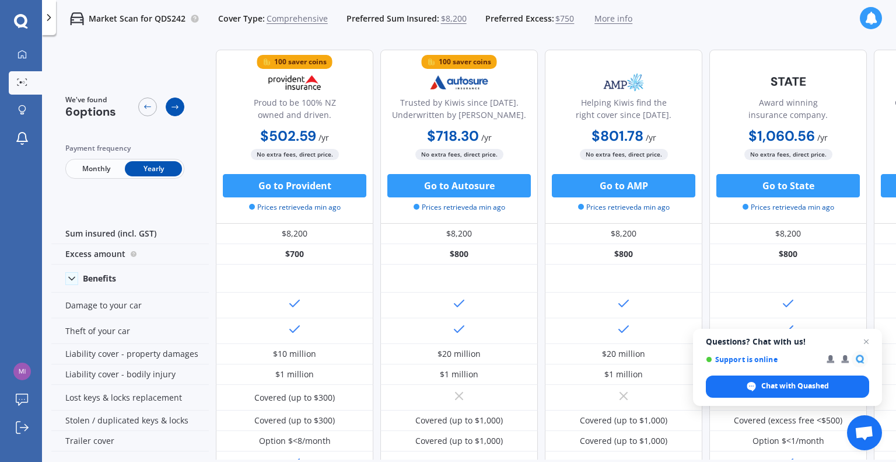
click at [176, 110] on icon at bounding box center [174, 106] width 9 height 9
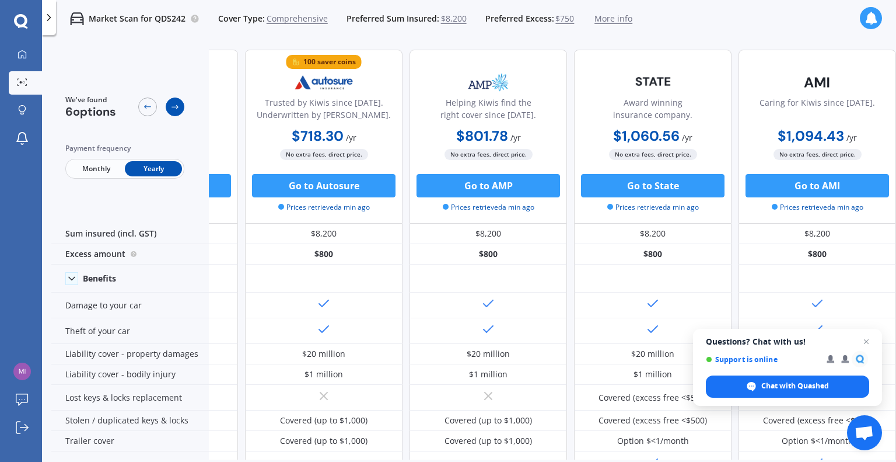
click at [176, 110] on icon at bounding box center [174, 106] width 9 height 9
click at [149, 107] on icon at bounding box center [147, 106] width 9 height 9
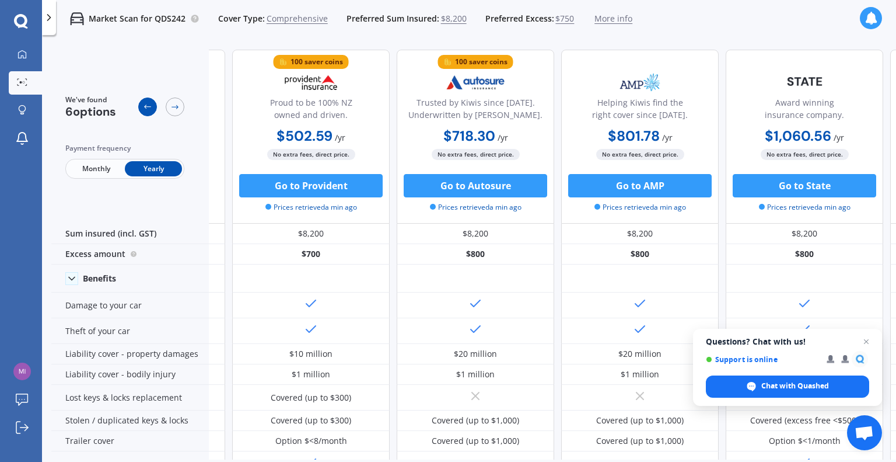
click at [149, 107] on icon at bounding box center [147, 106] width 9 height 9
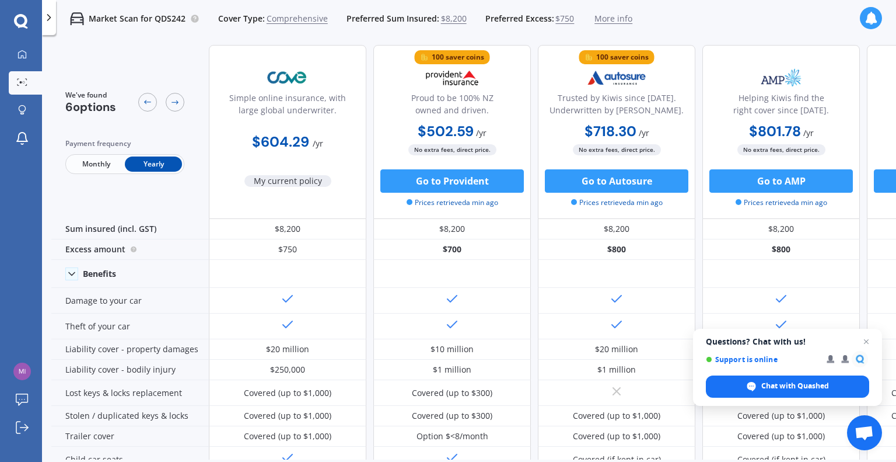
scroll to position [0, 0]
